Goal: Use online tool/utility: Utilize a website feature to perform a specific function

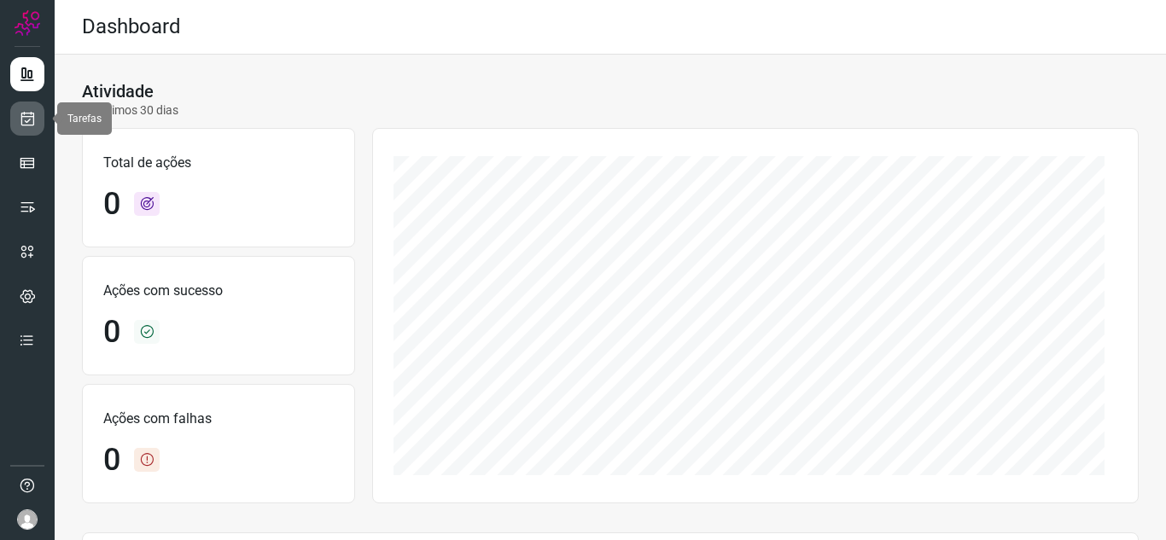
click at [15, 125] on link at bounding box center [27, 119] width 34 height 34
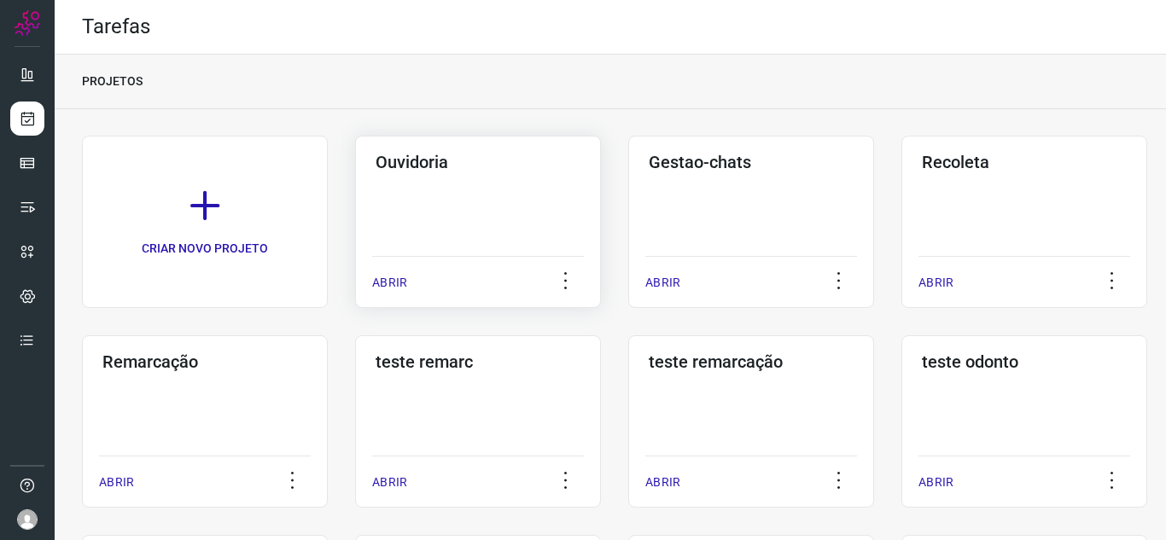
click at [387, 288] on p "ABRIR" at bounding box center [389, 283] width 35 height 18
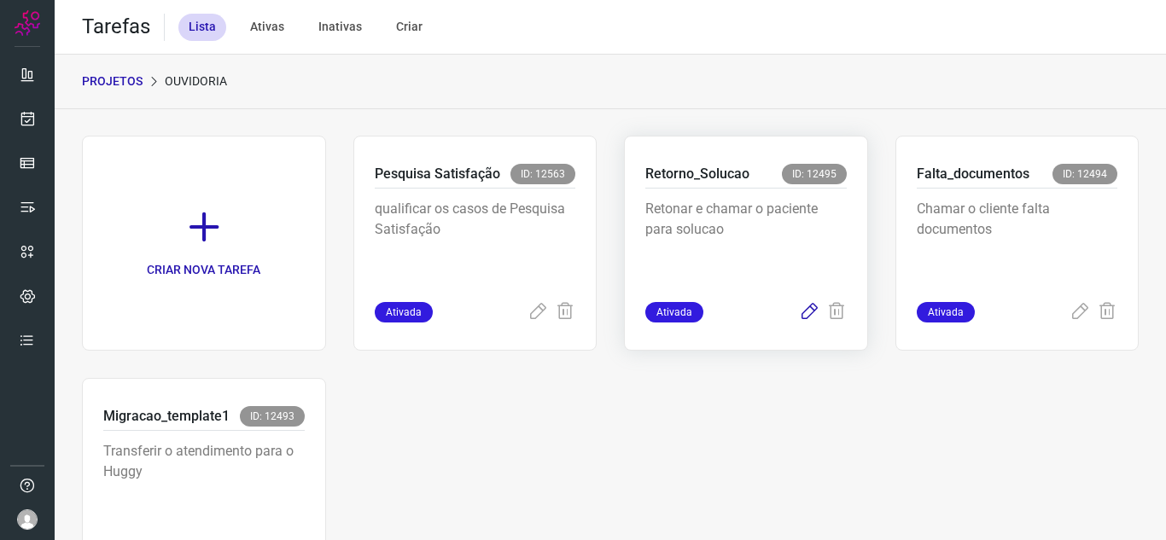
click at [789, 312] on div "Ativada" at bounding box center [745, 312] width 201 height 20
click at [801, 319] on icon at bounding box center [809, 312] width 20 height 20
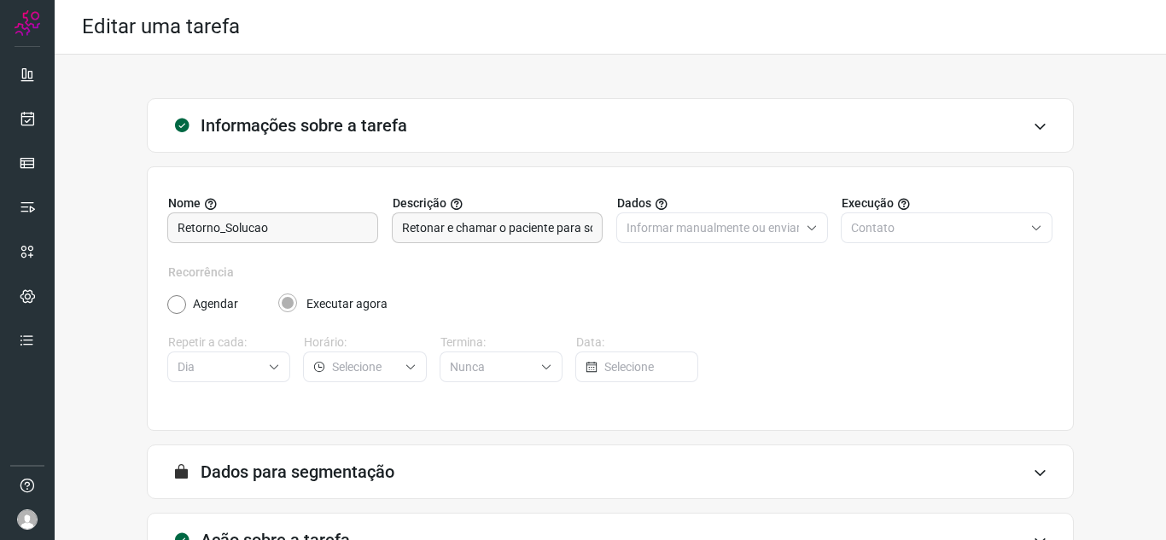
scroll to position [126, 0]
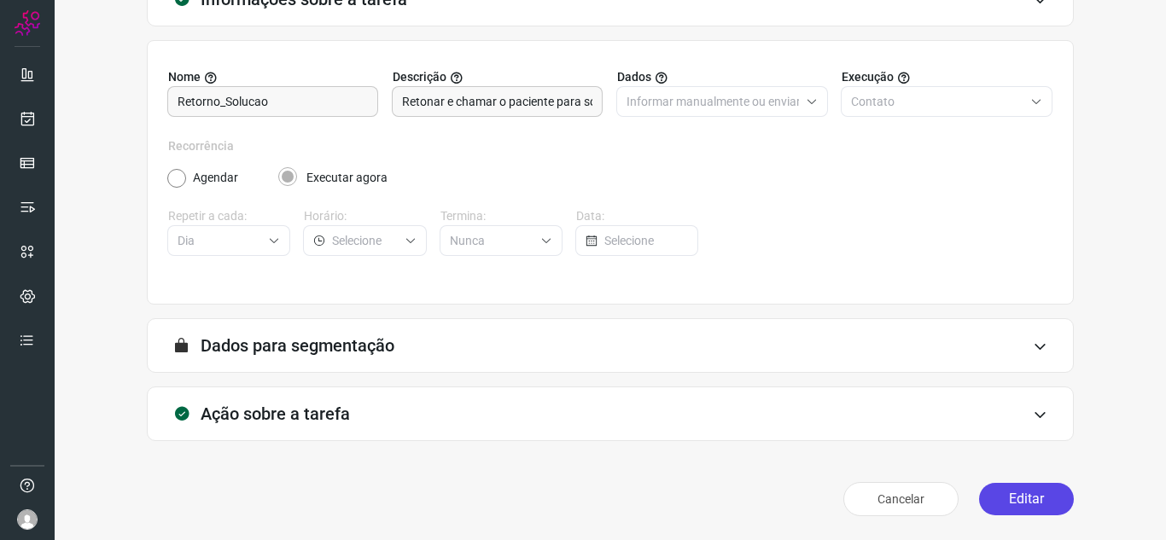
click at [1038, 501] on button "Editar" at bounding box center [1026, 499] width 95 height 32
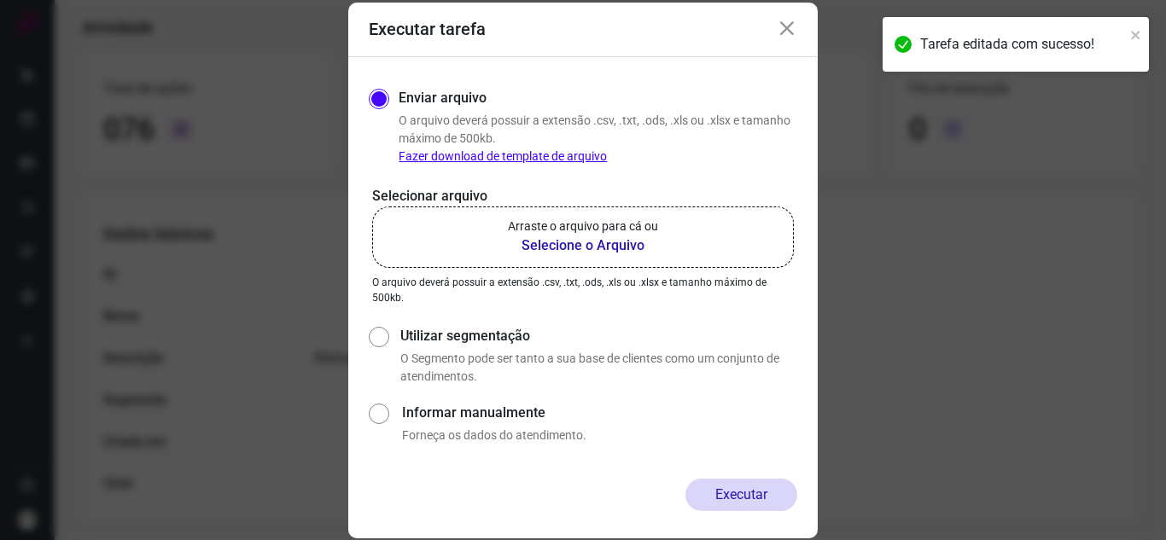
click at [582, 256] on label "Arraste o arquivo para cá ou Selecione o Arquivo" at bounding box center [583, 237] width 422 height 61
click at [0, 0] on input "Arraste o arquivo para cá ou Selecione o Arquivo" at bounding box center [0, 0] width 0 height 0
click at [518, 470] on div "Enviar arquivo O arquivo deverá possuir a extensão .csv, .txt, .ods, .xls ou .x…" at bounding box center [582, 268] width 469 height 422
click at [602, 231] on p "Arraste o arquivo para cá ou" at bounding box center [583, 227] width 150 height 18
click at [0, 0] on input "Arraste o arquivo para cá ou Selecione o Arquivo" at bounding box center [0, 0] width 0 height 0
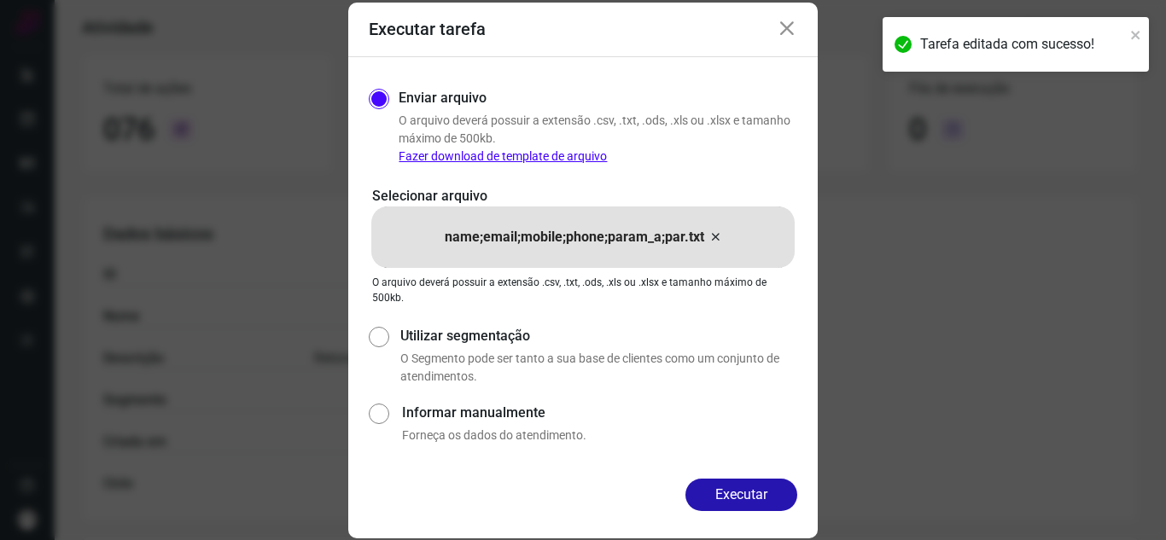
click at [734, 469] on div "Enviar arquivo O arquivo deverá possuir a extensão .csv, .txt, .ods, .xls ou .x…" at bounding box center [582, 268] width 469 height 422
click at [735, 488] on button "Executar" at bounding box center [741, 495] width 112 height 32
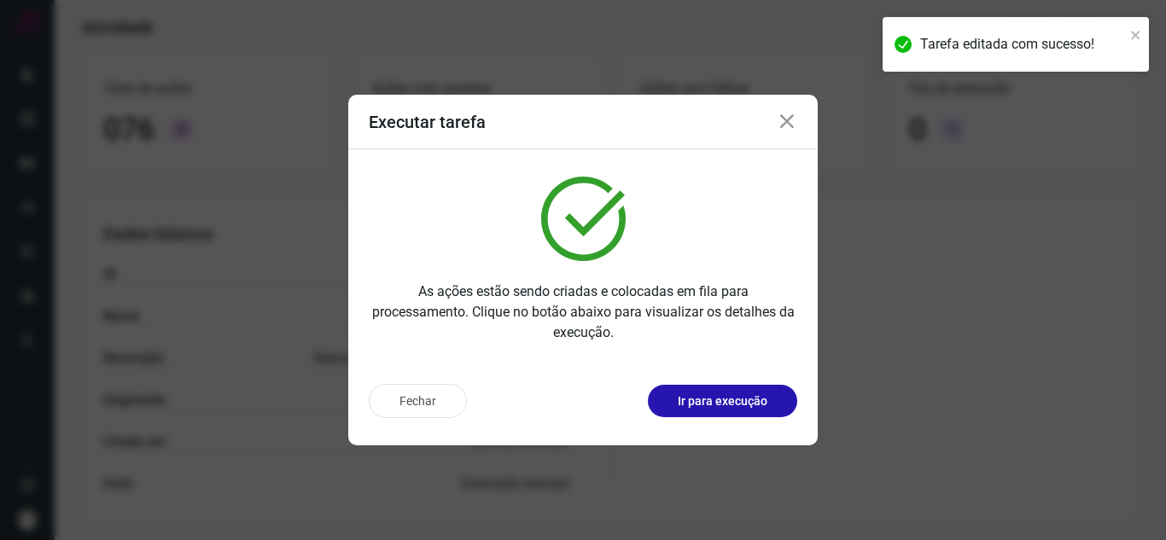
click at [762, 405] on p "Ir para execução" at bounding box center [723, 402] width 90 height 18
